Goal: Transaction & Acquisition: Purchase product/service

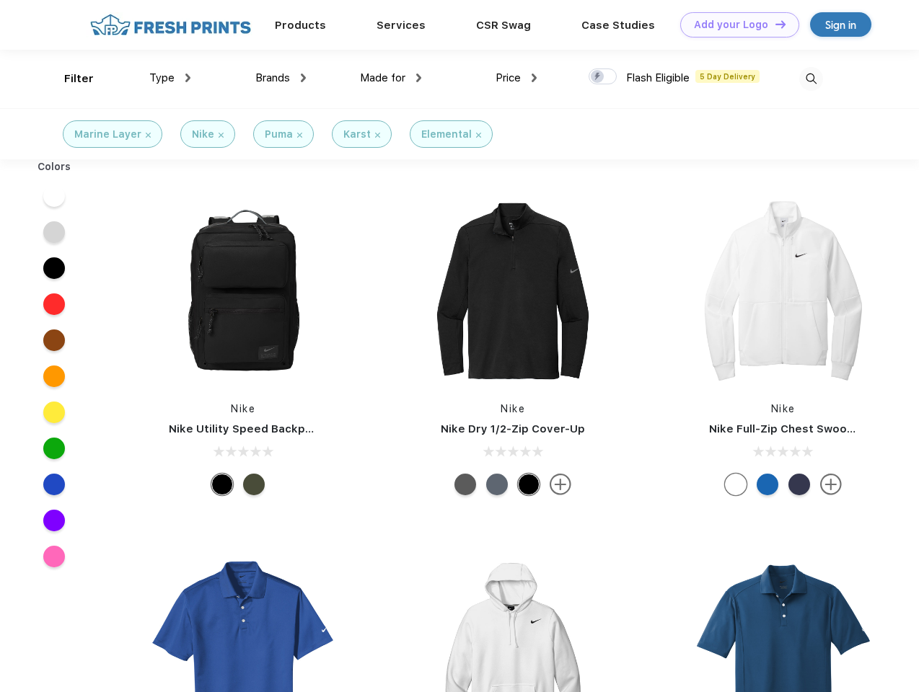
click at [734, 25] on link "Add your Logo Design Tool" at bounding box center [739, 24] width 119 height 25
click at [0, 0] on div "Design Tool" at bounding box center [0, 0] width 0 height 0
click at [774, 24] on link "Add your Logo Design Tool" at bounding box center [739, 24] width 119 height 25
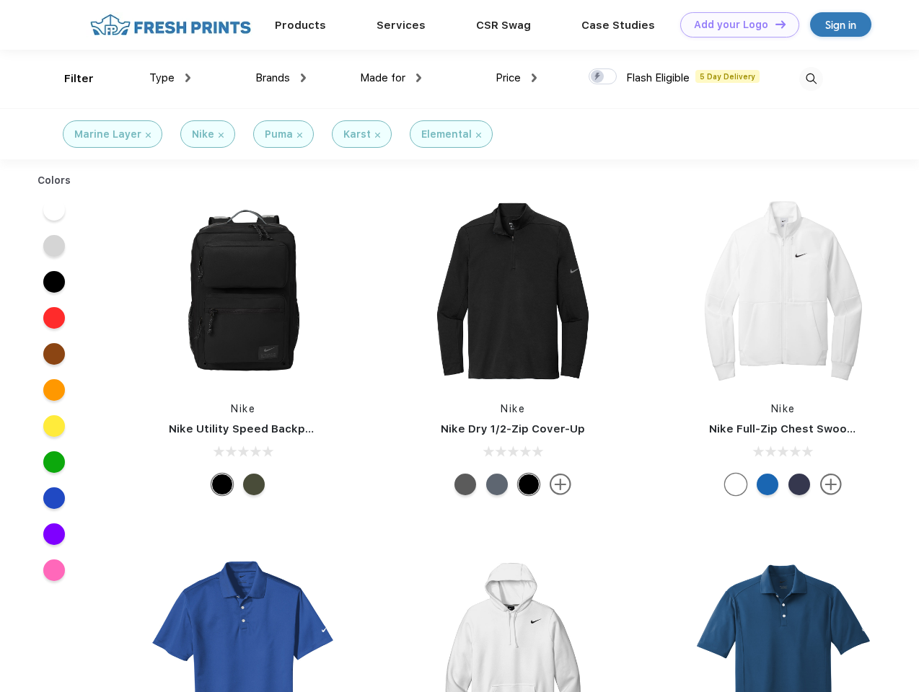
click at [69, 79] on div "Filter" at bounding box center [79, 79] width 30 height 17
click at [170, 78] on span "Type" at bounding box center [161, 77] width 25 height 13
click at [281, 78] on span "Brands" at bounding box center [272, 77] width 35 height 13
click at [391, 78] on span "Made for" at bounding box center [382, 77] width 45 height 13
click at [516, 78] on span "Price" at bounding box center [508, 77] width 25 height 13
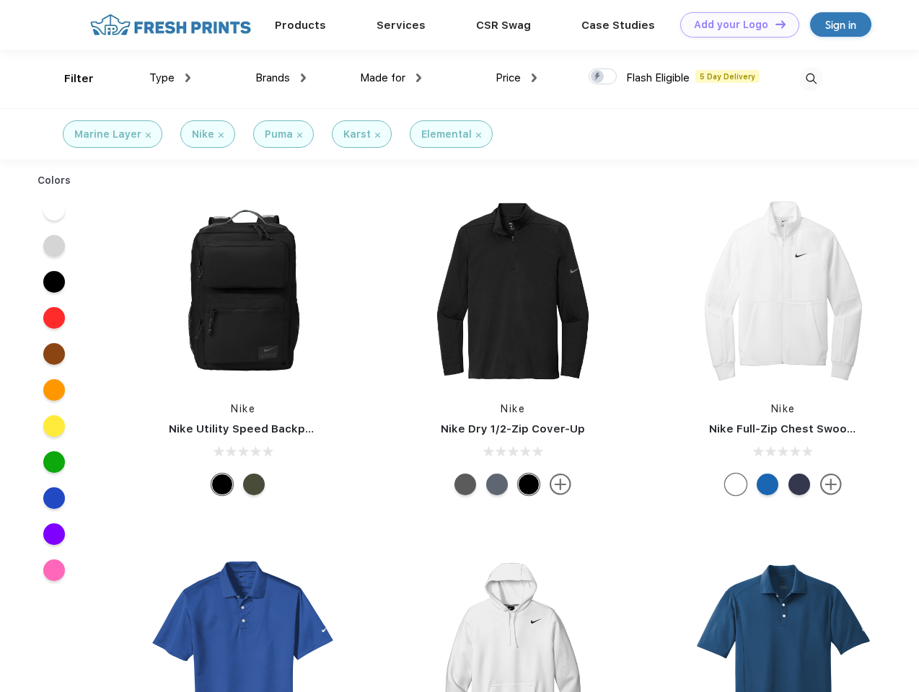
click at [603, 77] on div at bounding box center [603, 77] width 28 height 16
click at [598, 77] on input "checkbox" at bounding box center [593, 72] width 9 height 9
click at [811, 79] on img at bounding box center [811, 79] width 24 height 24
